Goal: Navigation & Orientation: Find specific page/section

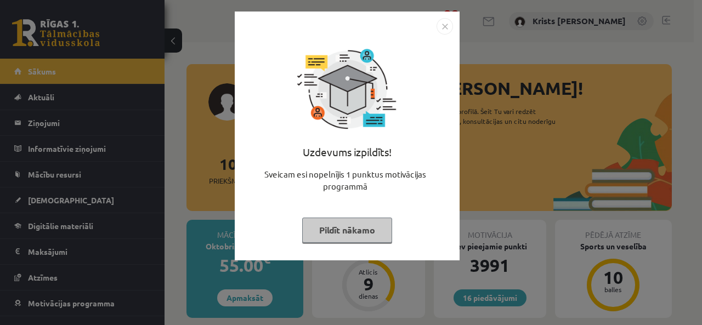
click at [361, 232] on button "Pildīt nākamo" at bounding box center [347, 230] width 90 height 25
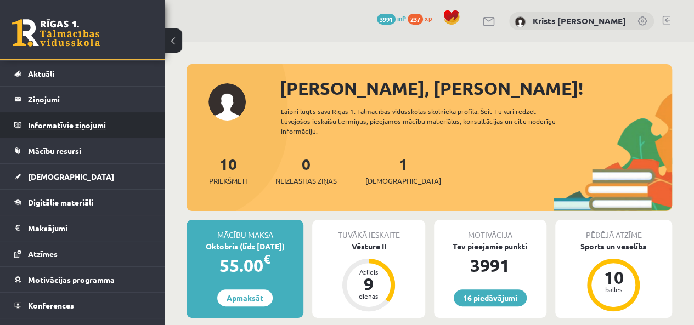
scroll to position [39, 0]
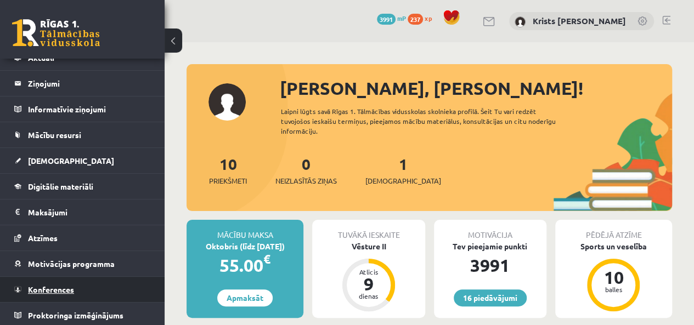
click at [49, 292] on link "Konferences" at bounding box center [82, 289] width 137 height 25
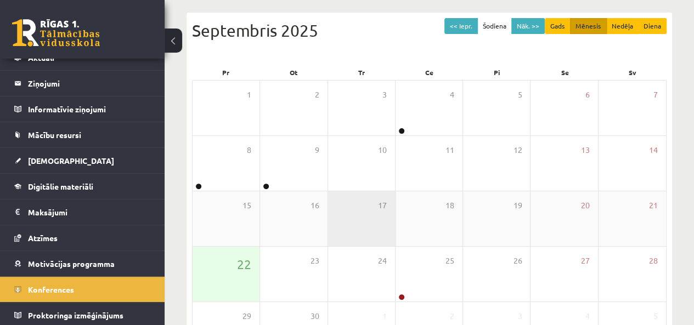
scroll to position [164, 0]
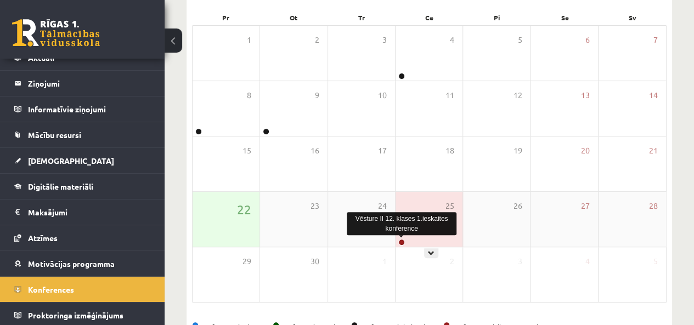
click at [401, 240] on link at bounding box center [401, 242] width 7 height 7
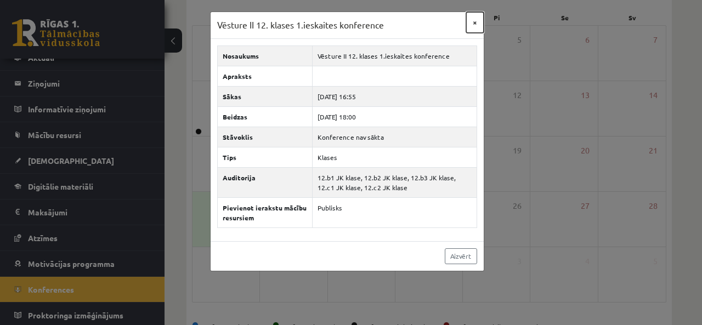
click at [480, 24] on button "×" at bounding box center [475, 22] width 18 height 21
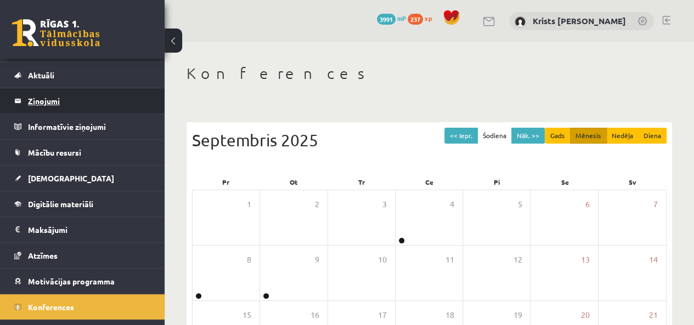
scroll to position [0, 0]
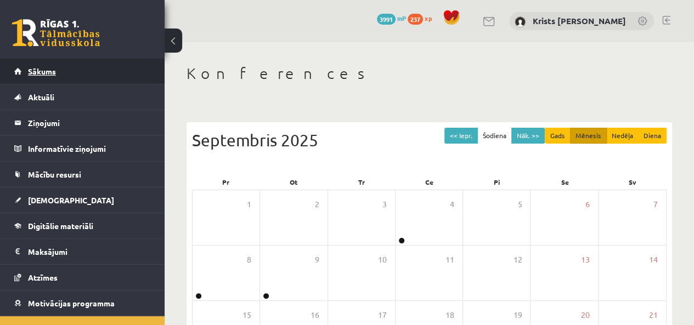
click at [63, 69] on link "Sākums" at bounding box center [82, 71] width 137 height 25
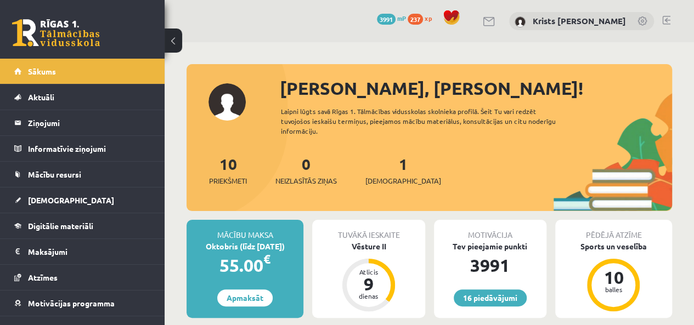
click at [665, 19] on link at bounding box center [666, 20] width 8 height 9
